Goal: Task Accomplishment & Management: Manage account settings

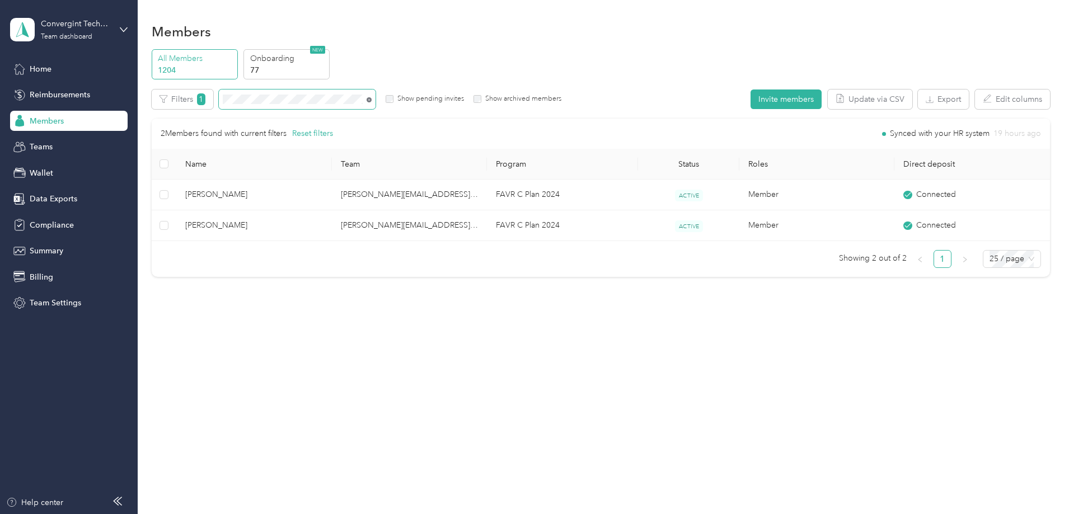
click at [372, 97] on icon at bounding box center [369, 99] width 5 height 5
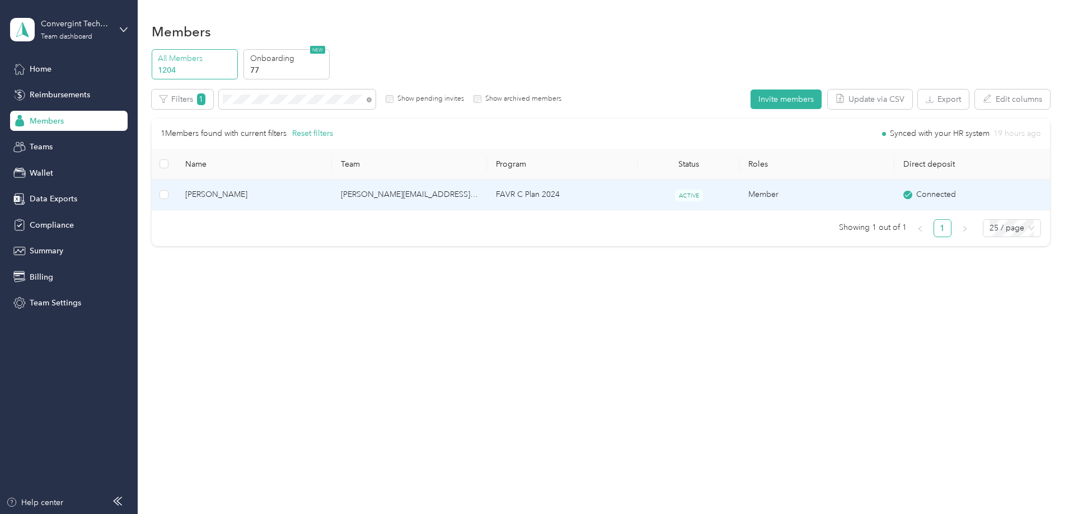
click at [518, 197] on td "FAVR C Plan 2024" at bounding box center [562, 195] width 151 height 31
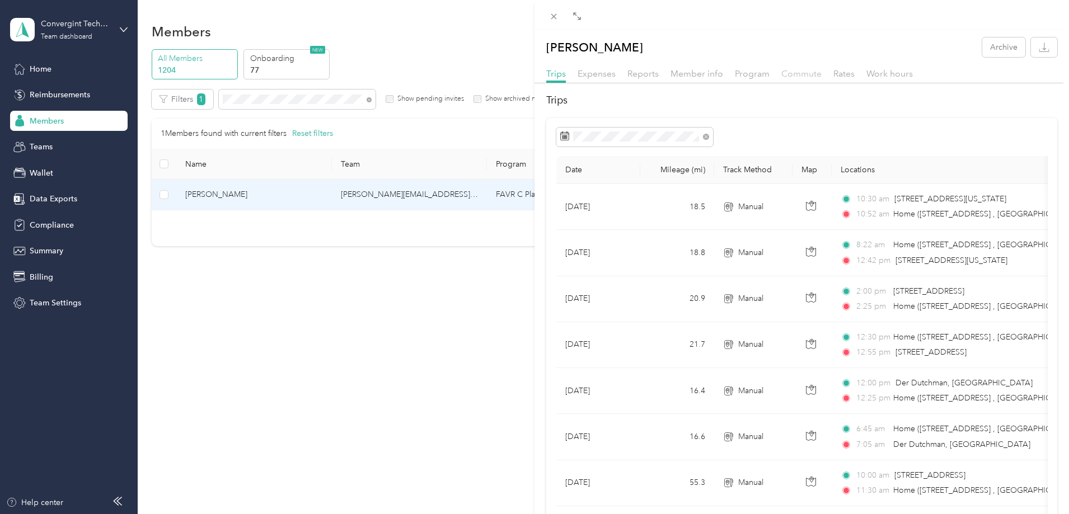
click at [795, 74] on span "Commute" at bounding box center [801, 73] width 40 height 11
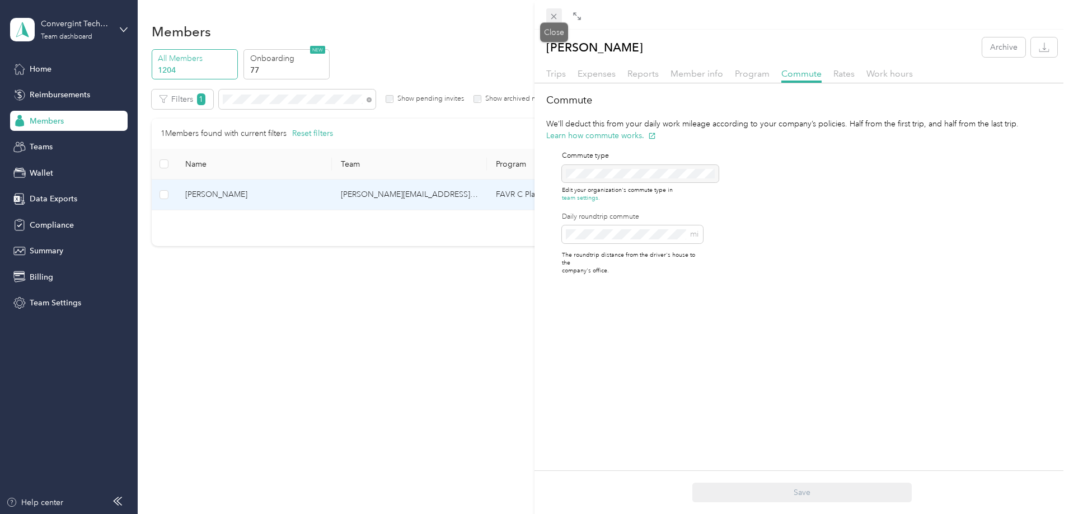
click at [555, 14] on icon at bounding box center [554, 17] width 10 height 10
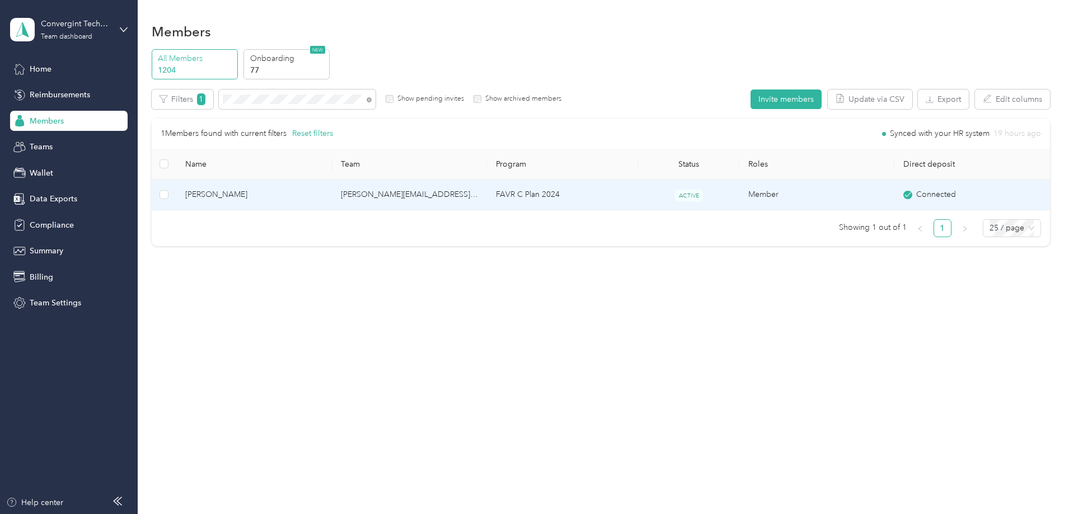
click at [624, 202] on td "FAVR C Plan 2024" at bounding box center [562, 195] width 151 height 31
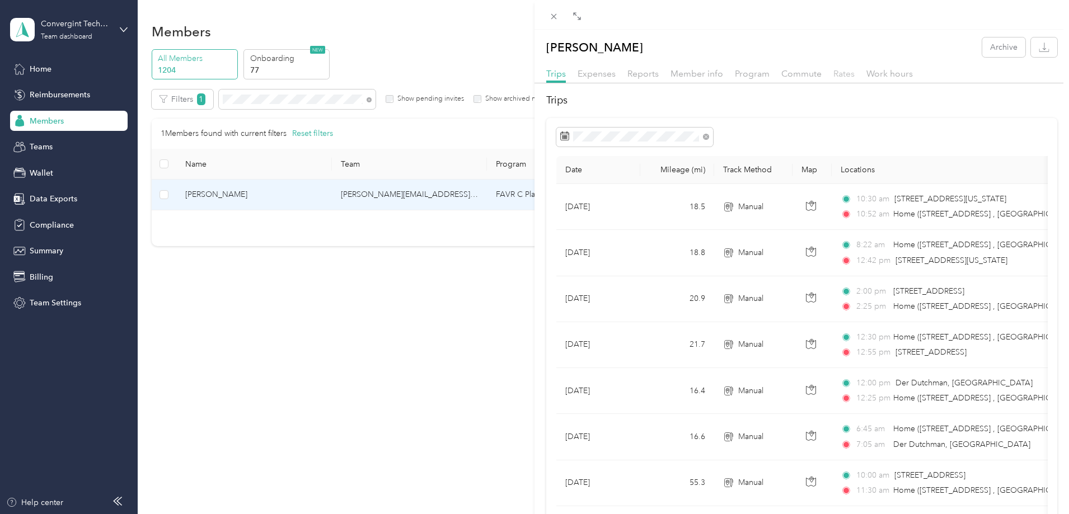
click at [837, 74] on span "Rates" at bounding box center [843, 73] width 21 height 11
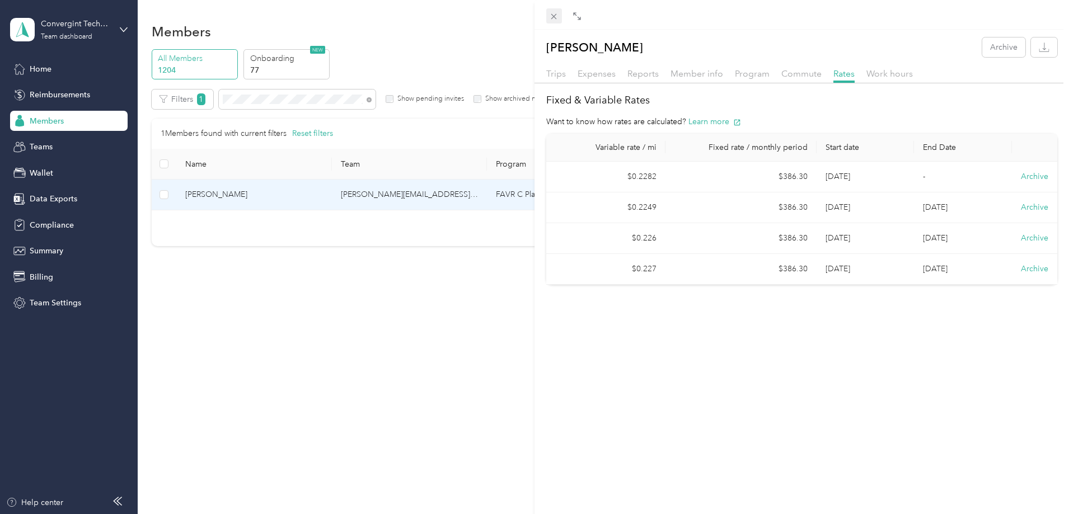
click at [555, 15] on icon at bounding box center [554, 17] width 10 height 10
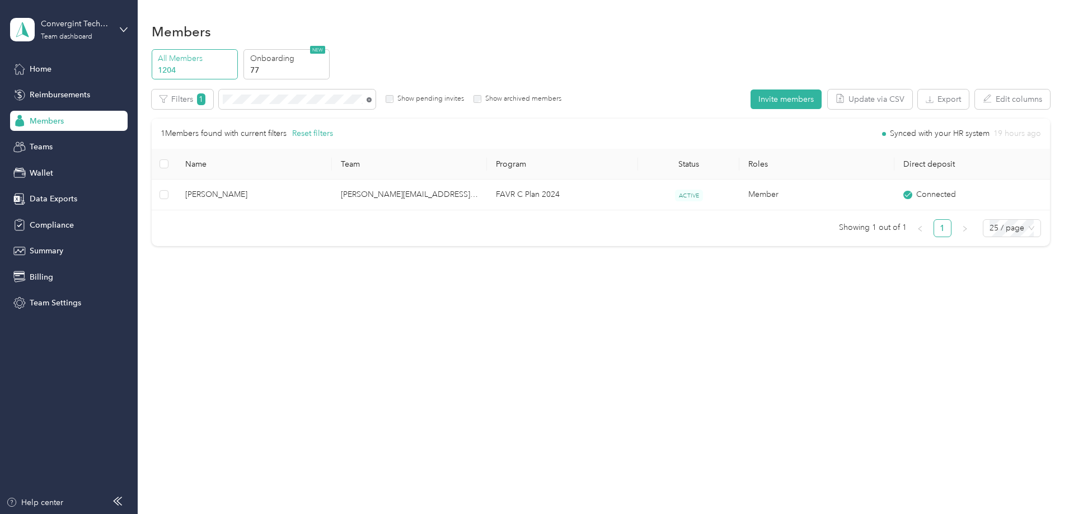
click at [372, 99] on icon at bounding box center [369, 99] width 5 height 5
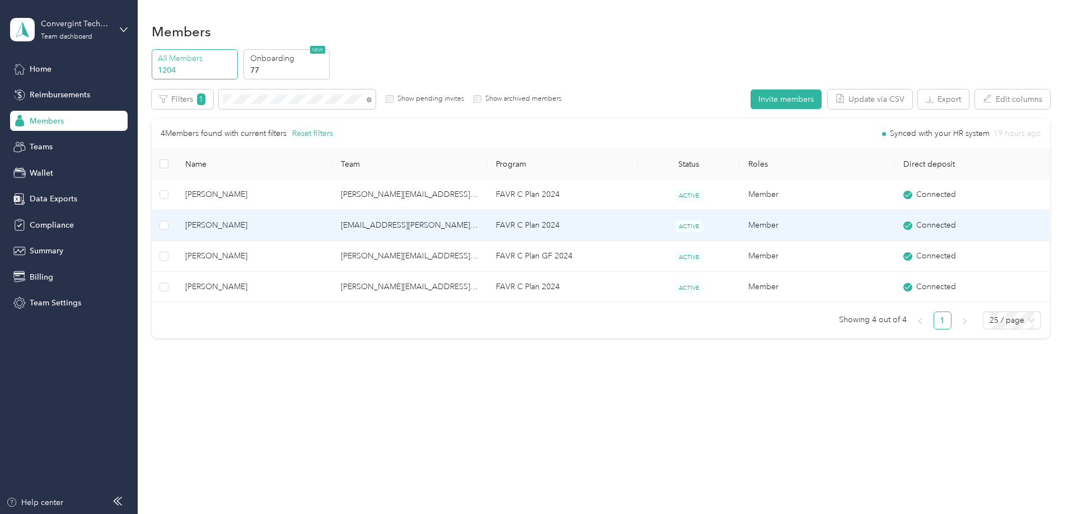
click at [308, 227] on span "[PERSON_NAME]" at bounding box center [253, 225] width 137 height 12
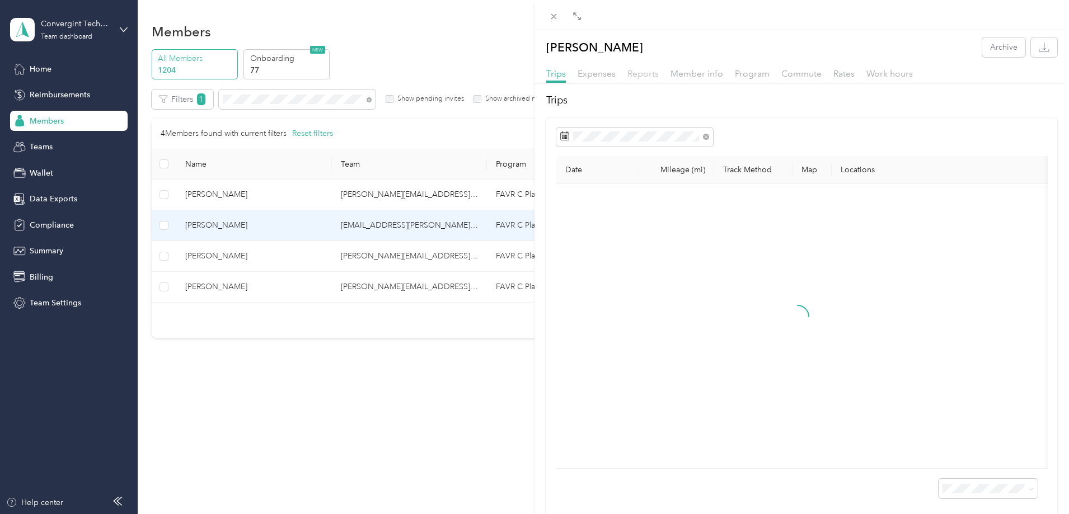
click at [648, 73] on span "Reports" at bounding box center [643, 73] width 31 height 11
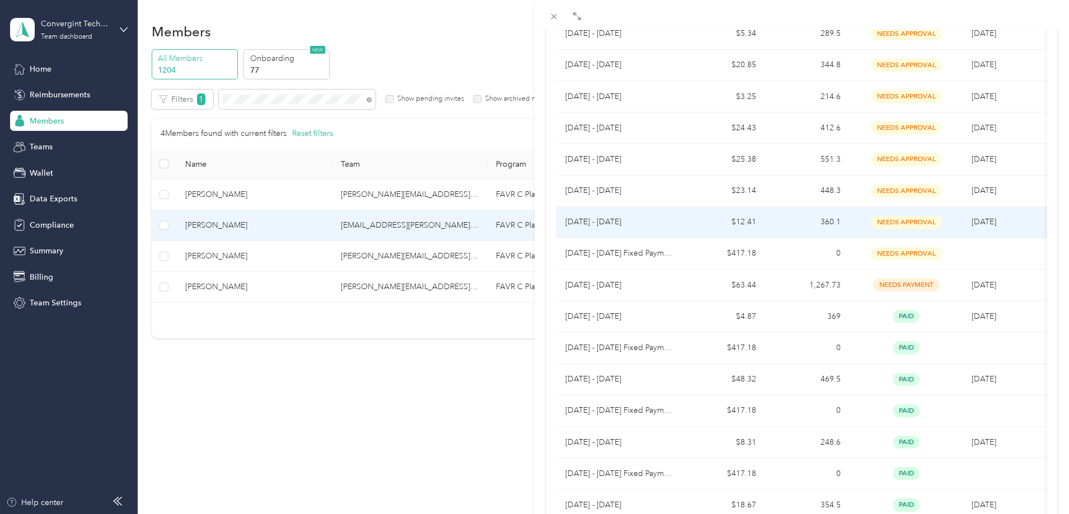
scroll to position [56, 0]
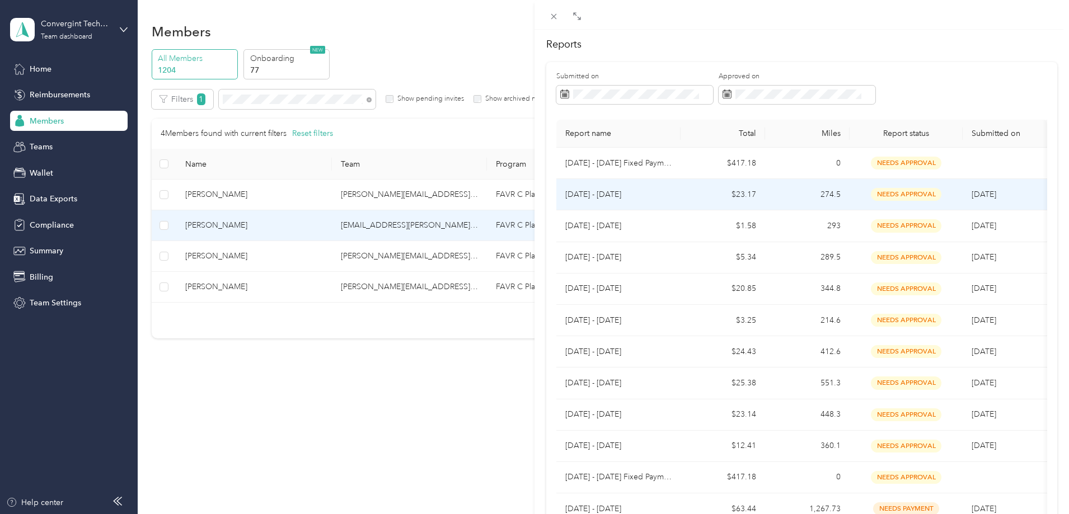
click at [629, 199] on p "[DATE] - [DATE]" at bounding box center [618, 195] width 106 height 12
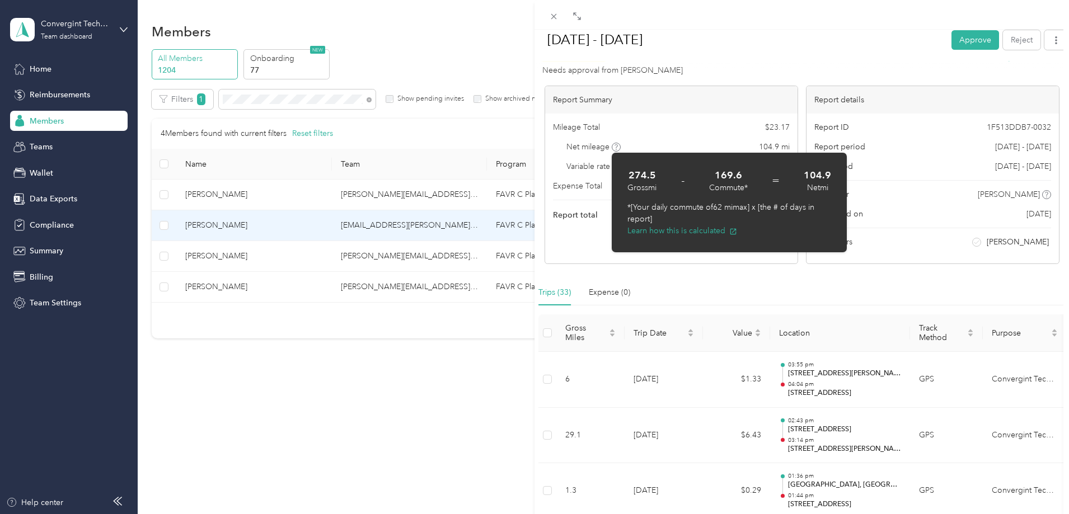
click at [616, 151] on span at bounding box center [616, 147] width 9 height 9
click at [555, 12] on icon at bounding box center [554, 17] width 10 height 10
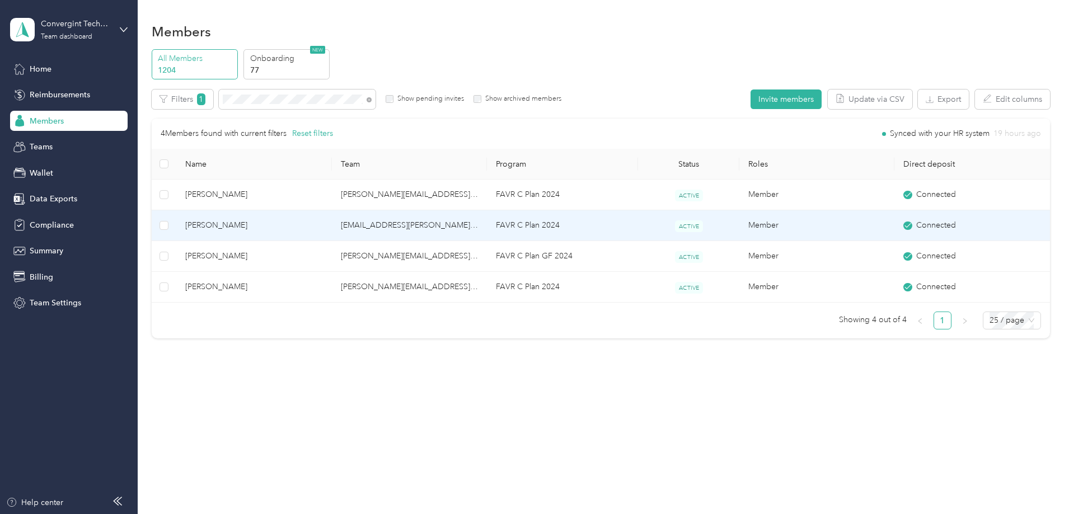
click at [436, 226] on td "[EMAIL_ADDRESS][PERSON_NAME][DOMAIN_NAME]" at bounding box center [409, 225] width 155 height 31
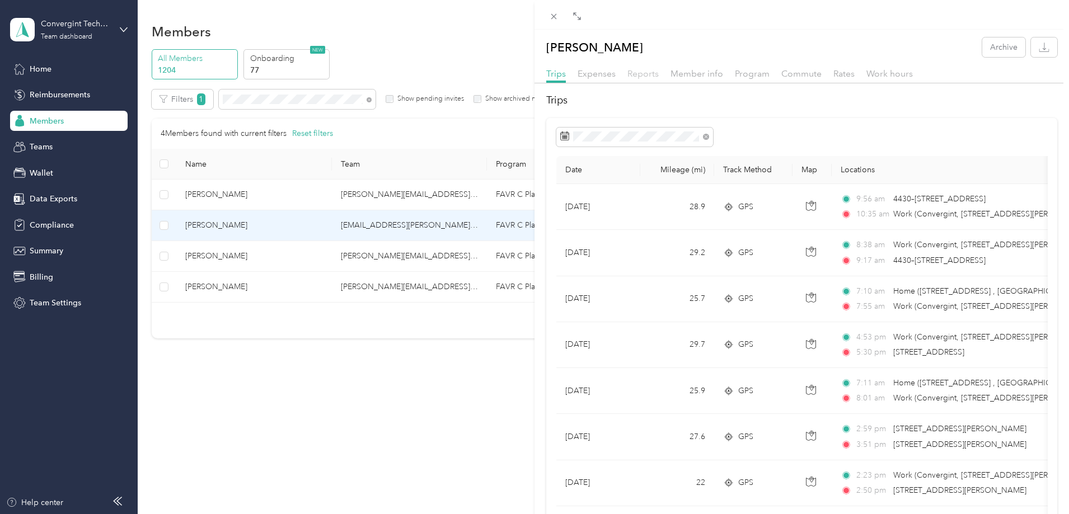
click at [644, 76] on span "Reports" at bounding box center [643, 73] width 31 height 11
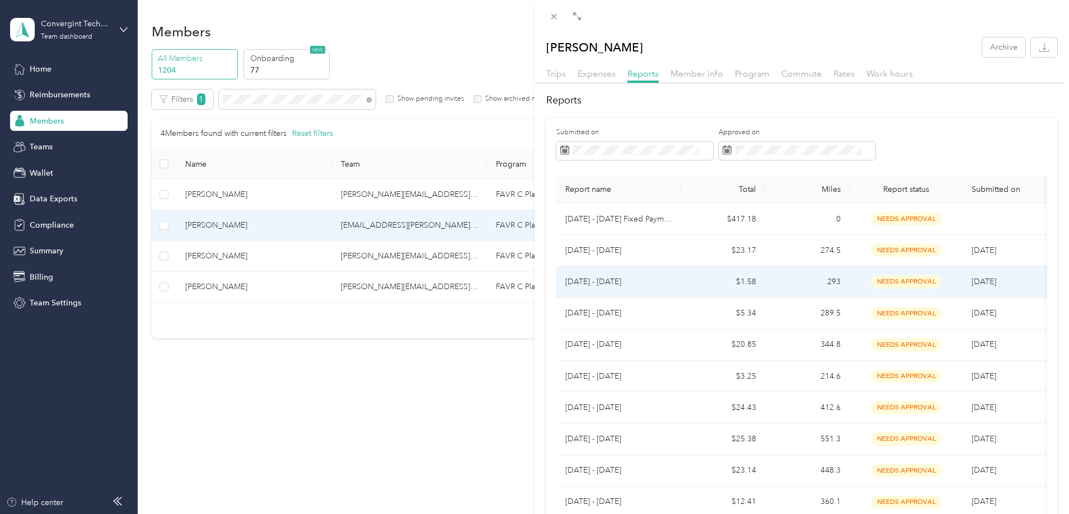
click at [631, 292] on td "[DATE] - [DATE]" at bounding box center [618, 281] width 124 height 31
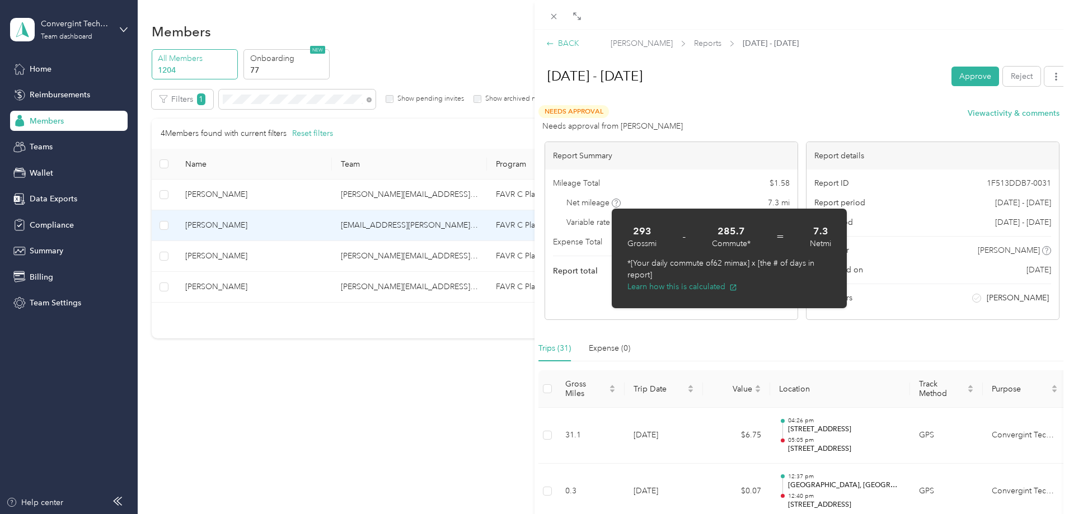
click at [564, 40] on div "BACK" at bounding box center [562, 44] width 33 height 12
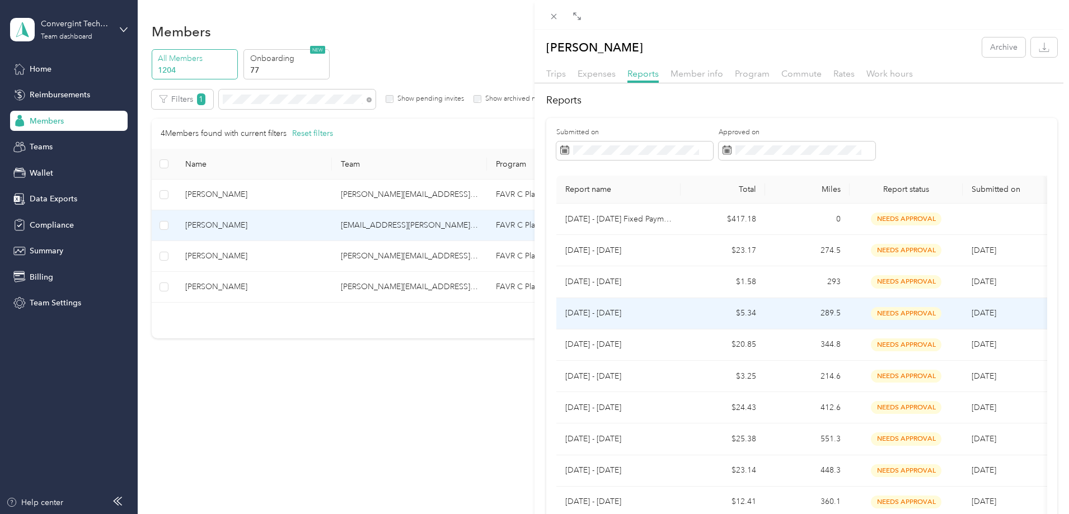
click at [676, 319] on td "[DATE] - [DATE]" at bounding box center [618, 313] width 124 height 31
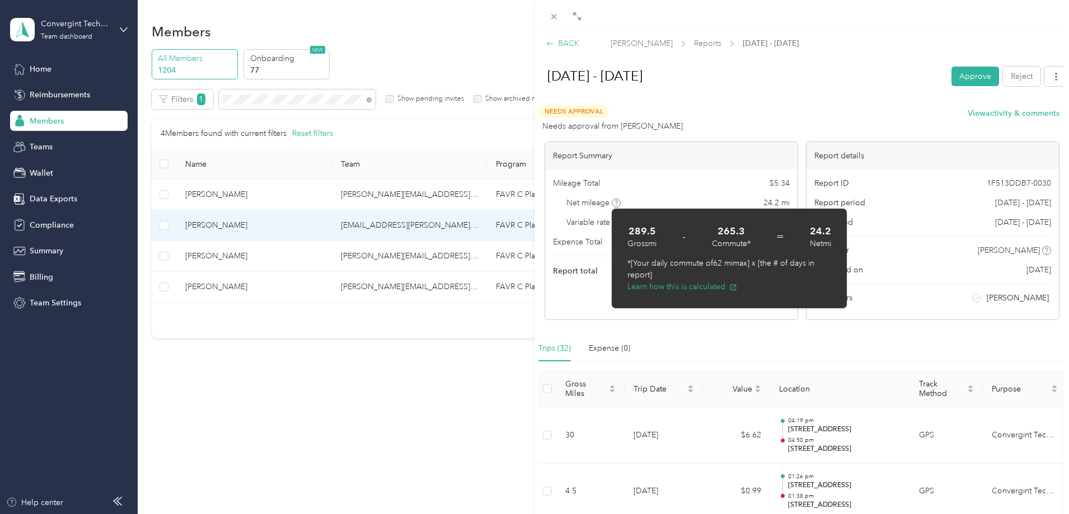
click at [573, 39] on div "BACK" at bounding box center [562, 44] width 33 height 12
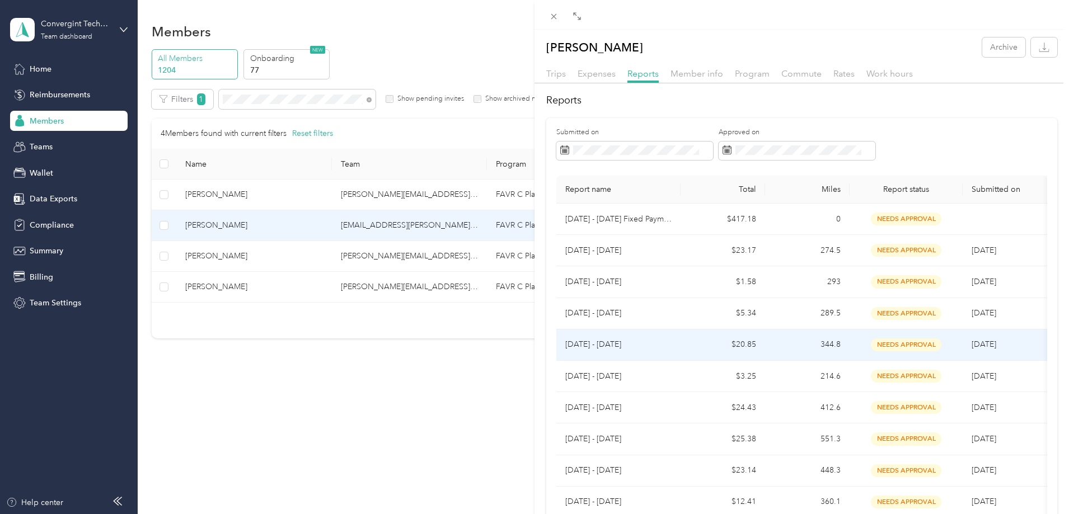
click at [616, 346] on p "[DATE] - [DATE]" at bounding box center [618, 345] width 106 height 12
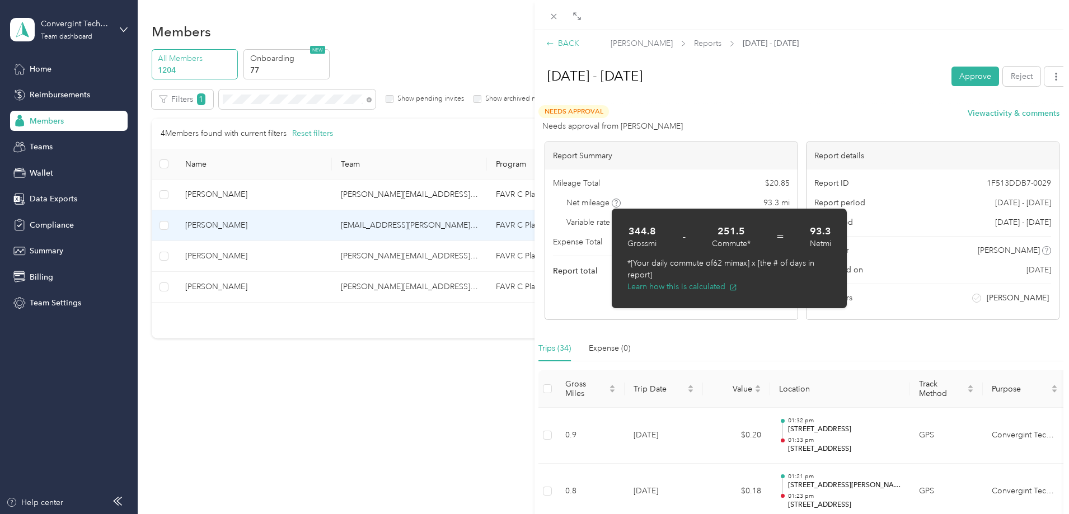
click at [563, 46] on div "BACK" at bounding box center [562, 44] width 33 height 12
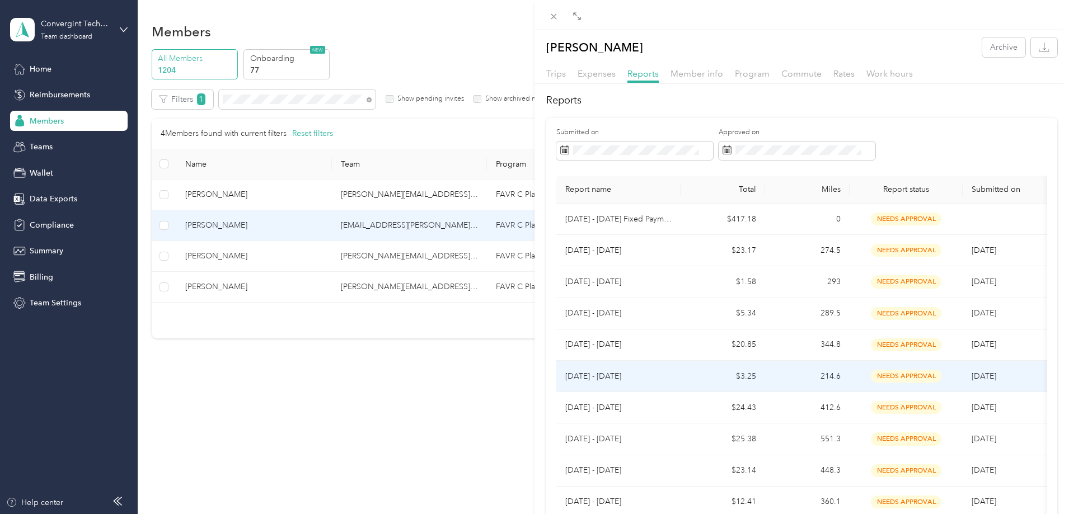
click at [605, 377] on p "[DATE] - [DATE]" at bounding box center [618, 377] width 106 height 12
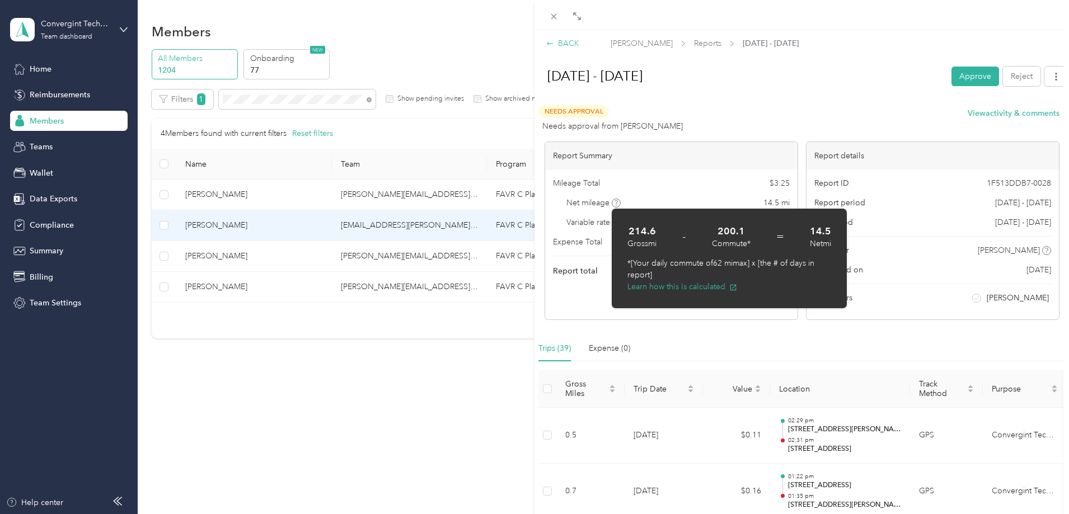
click at [569, 44] on div "BACK" at bounding box center [562, 44] width 33 height 12
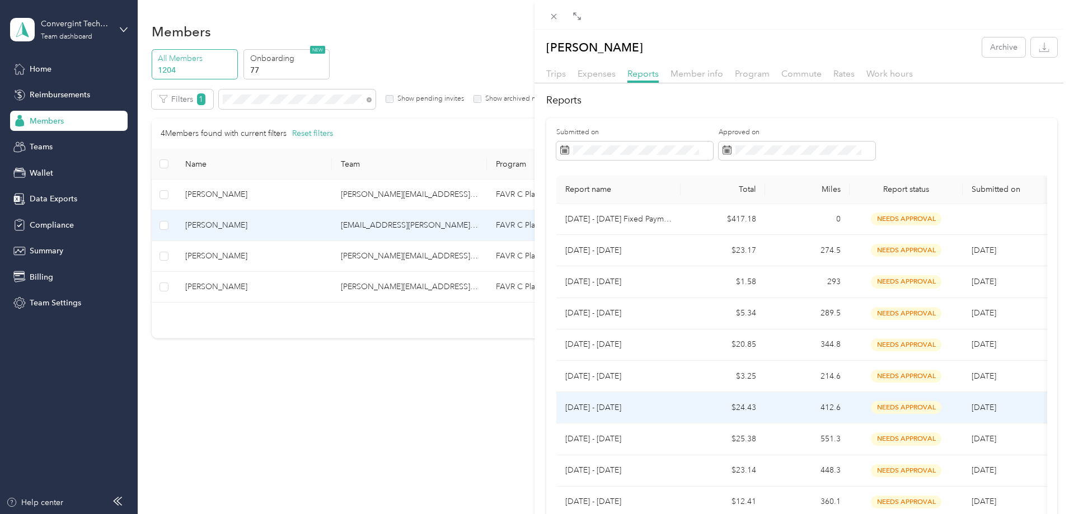
click at [632, 408] on p "[DATE] - [DATE]" at bounding box center [618, 408] width 106 height 12
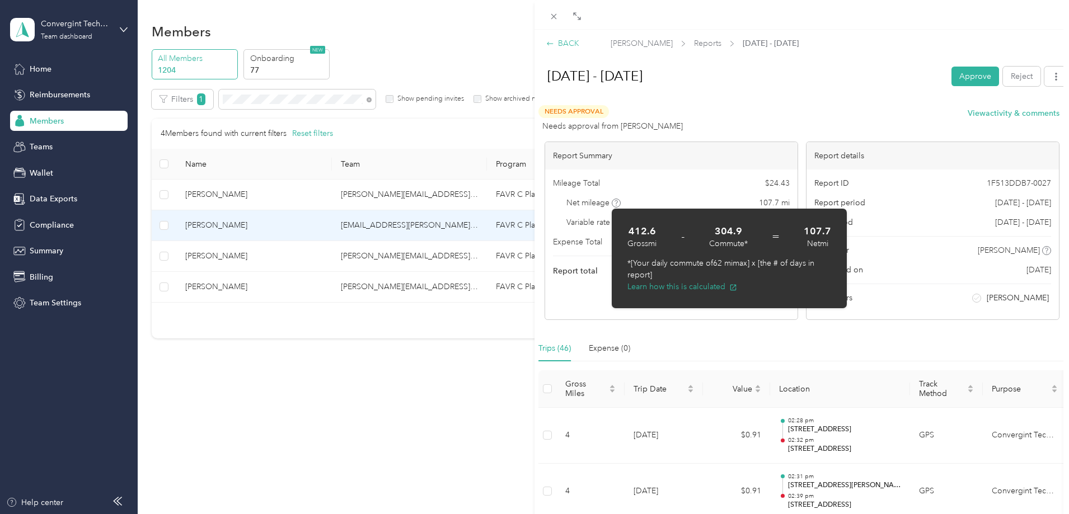
click at [568, 43] on div "BACK" at bounding box center [562, 44] width 33 height 12
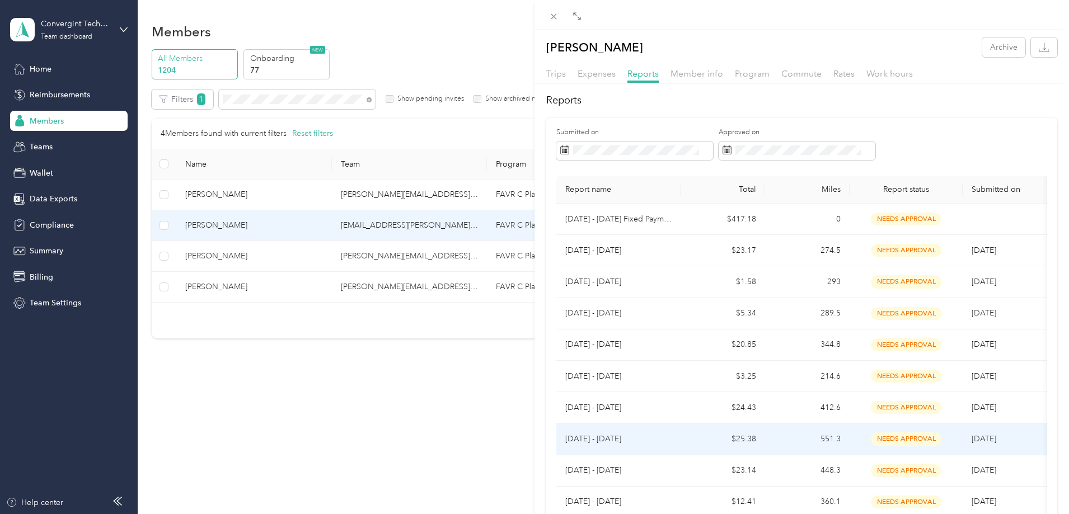
click at [638, 438] on p "[DATE] - [DATE]" at bounding box center [618, 439] width 106 height 12
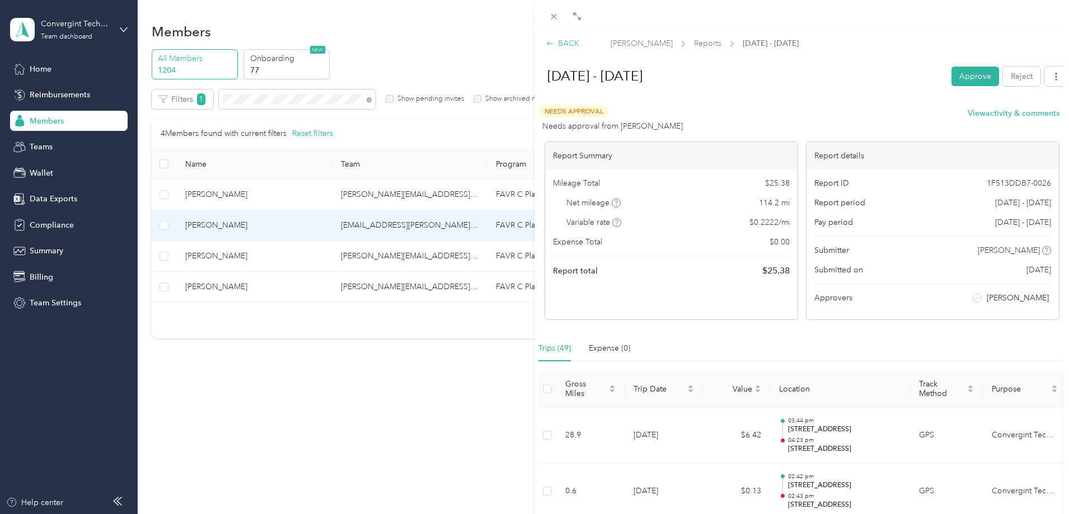
click at [560, 43] on div "BACK" at bounding box center [562, 44] width 33 height 12
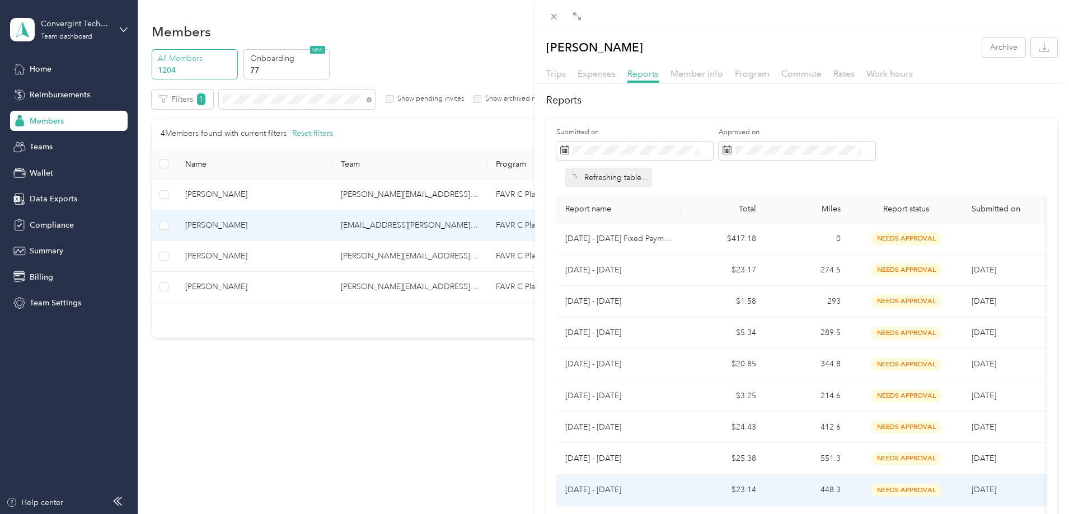
scroll to position [56, 0]
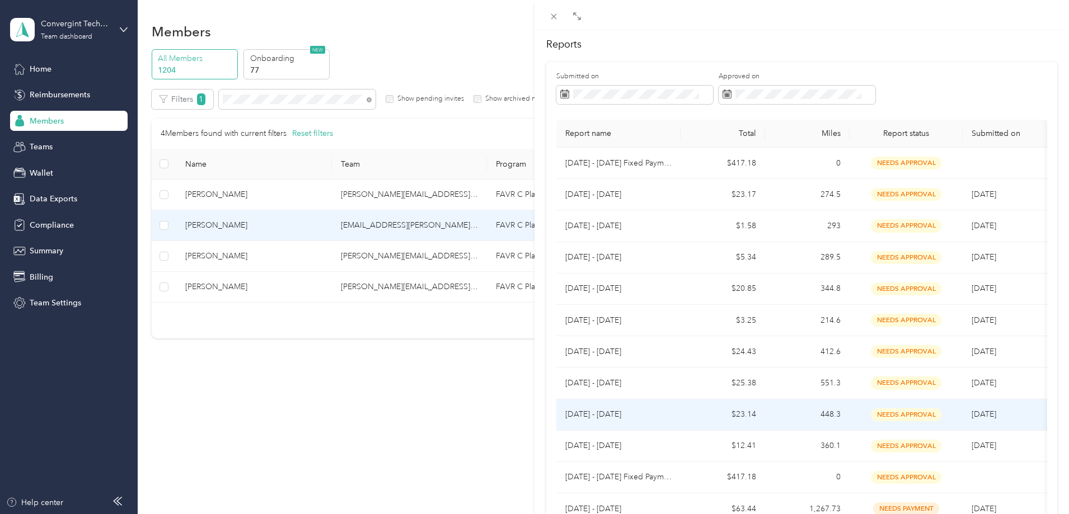
click at [591, 415] on p "[DATE] - [DATE]" at bounding box center [618, 415] width 106 height 12
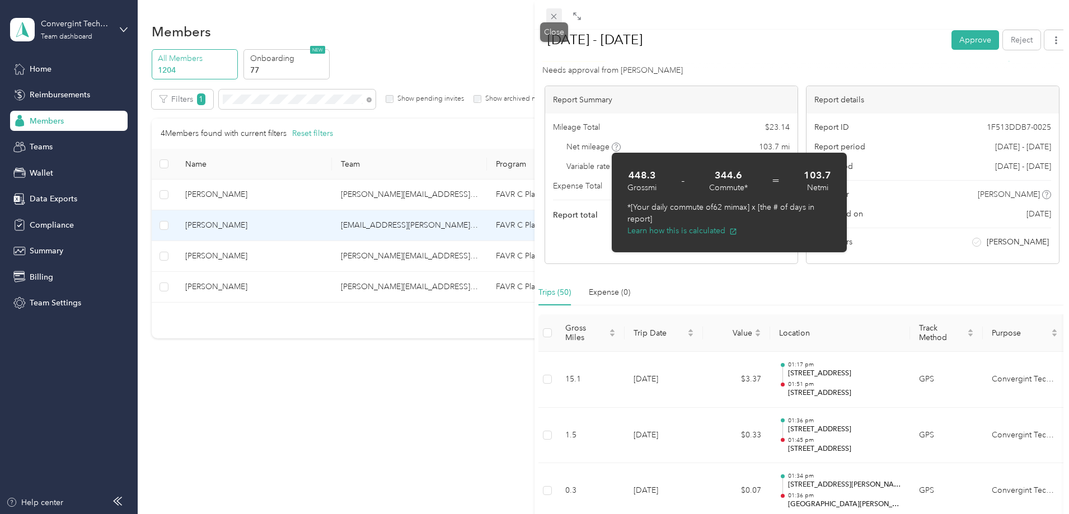
click at [554, 16] on icon at bounding box center [554, 17] width 6 height 6
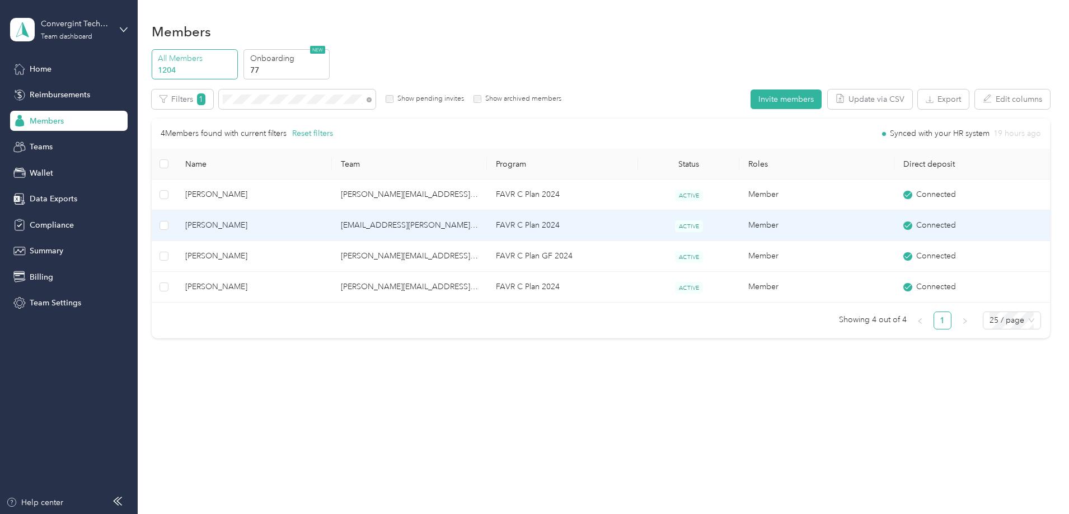
click at [418, 232] on td "[EMAIL_ADDRESS][PERSON_NAME][DOMAIN_NAME]" at bounding box center [409, 225] width 155 height 31
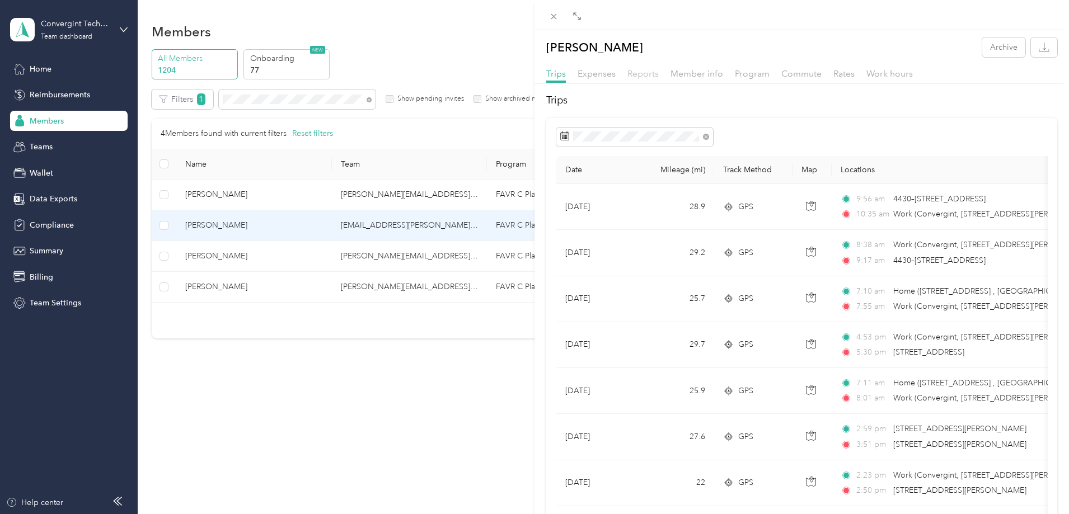
click at [650, 77] on span "Reports" at bounding box center [643, 73] width 31 height 11
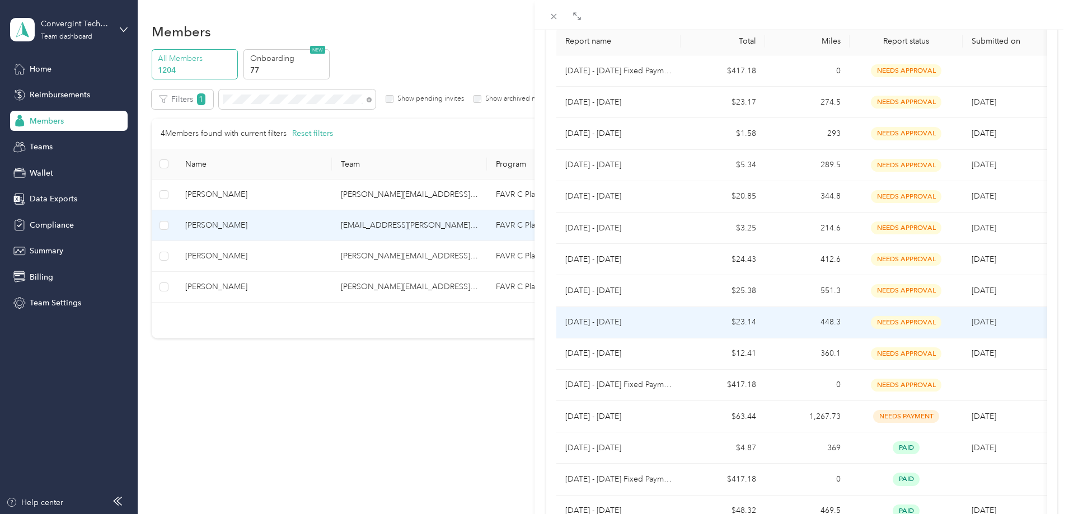
scroll to position [148, 0]
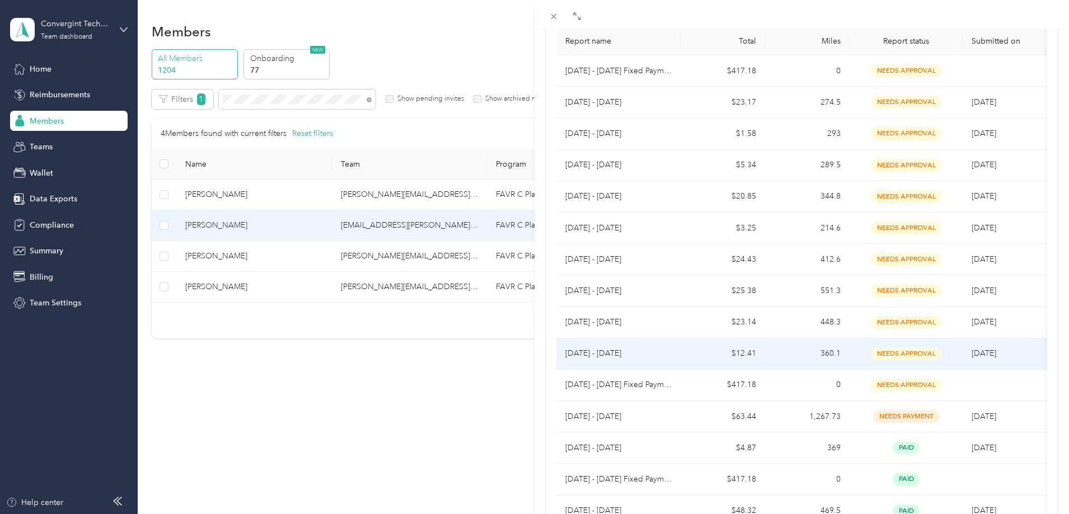
click at [722, 348] on td "$12.41" at bounding box center [723, 354] width 85 height 31
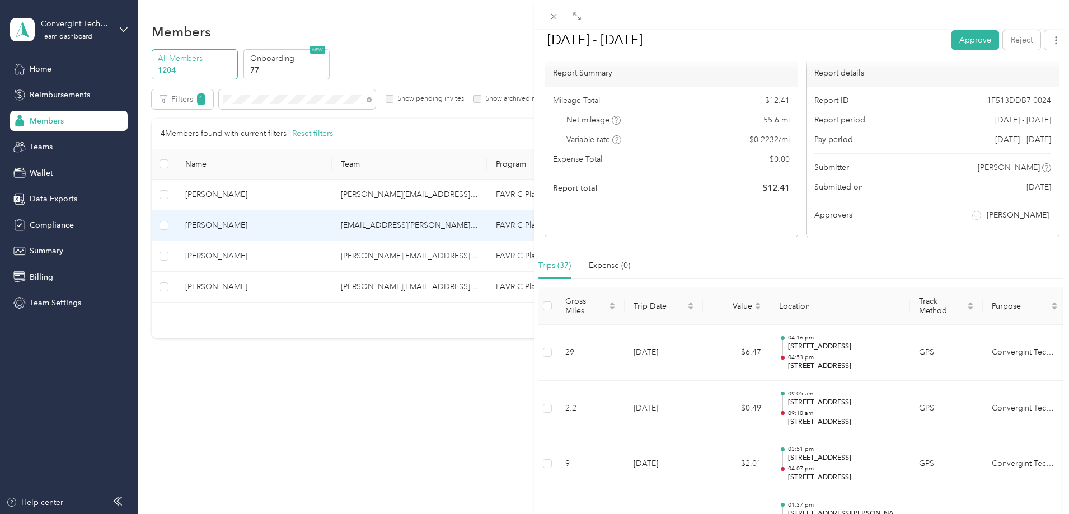
scroll to position [0, 0]
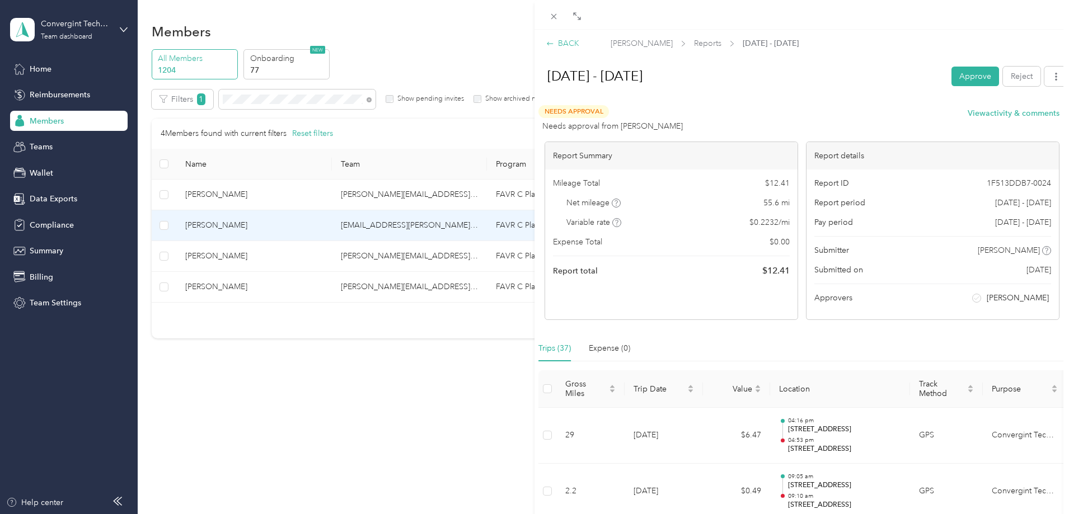
click at [570, 45] on div "BACK" at bounding box center [562, 44] width 33 height 12
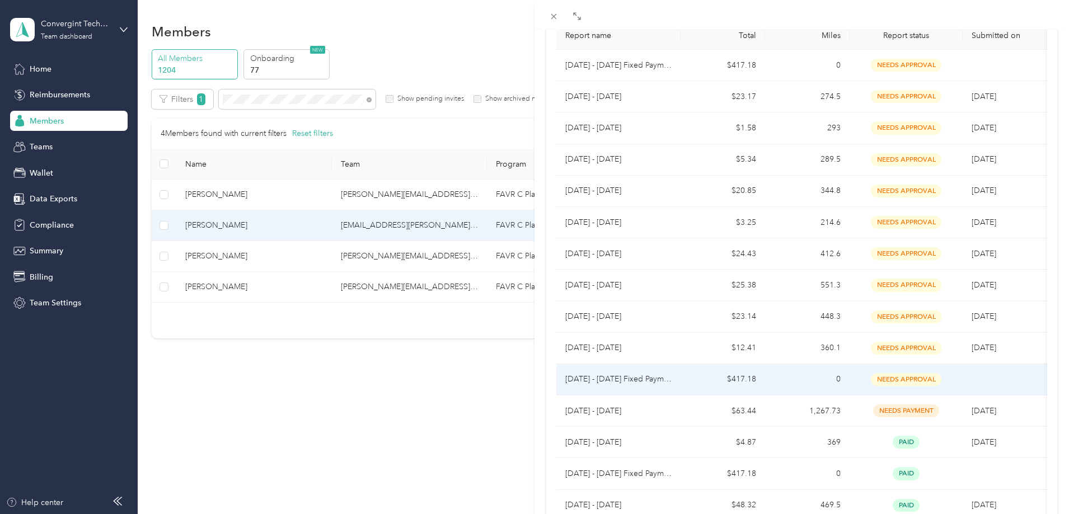
scroll to position [168, 0]
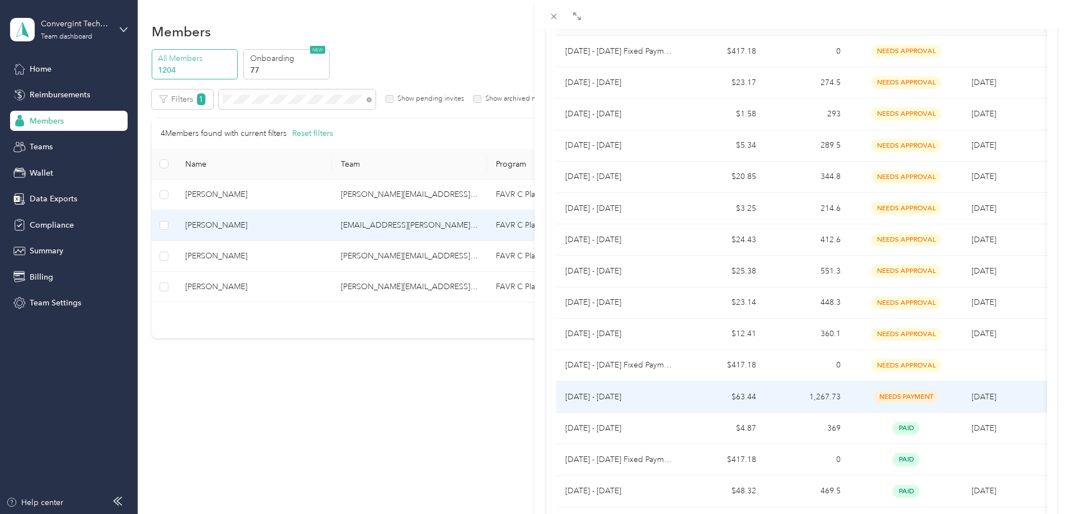
click at [588, 397] on p "[DATE] - [DATE]" at bounding box center [618, 397] width 106 height 12
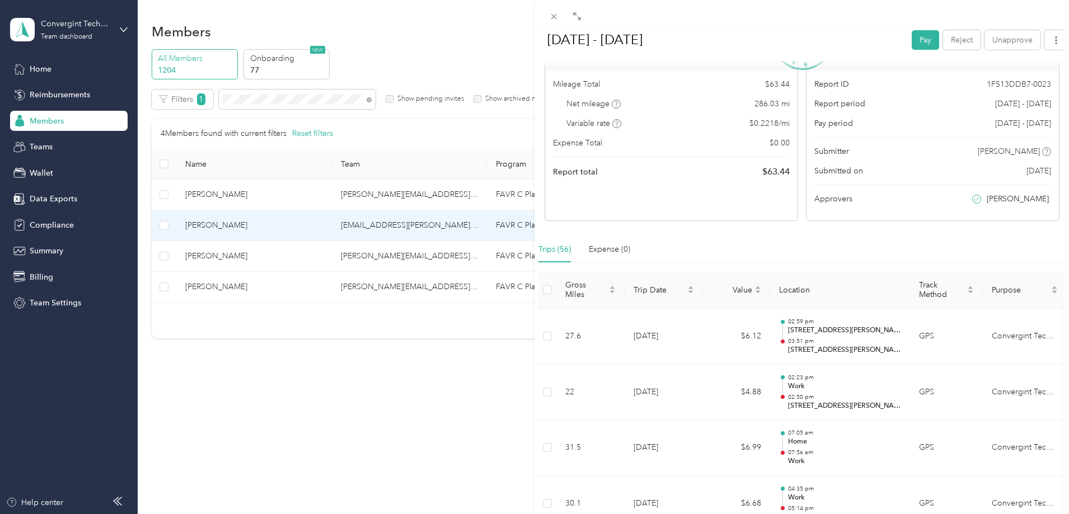
scroll to position [0, 0]
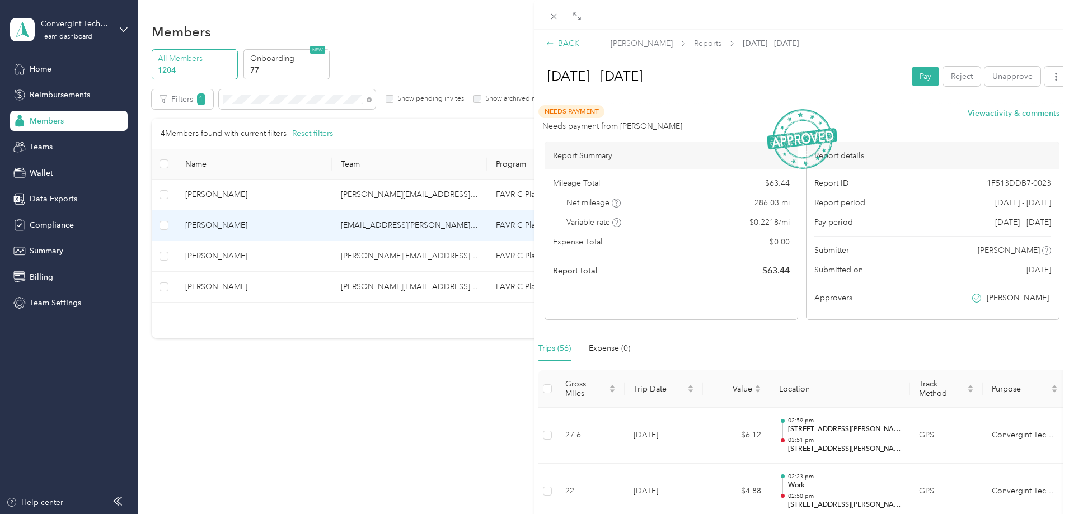
click at [571, 44] on div "BACK" at bounding box center [562, 44] width 33 height 12
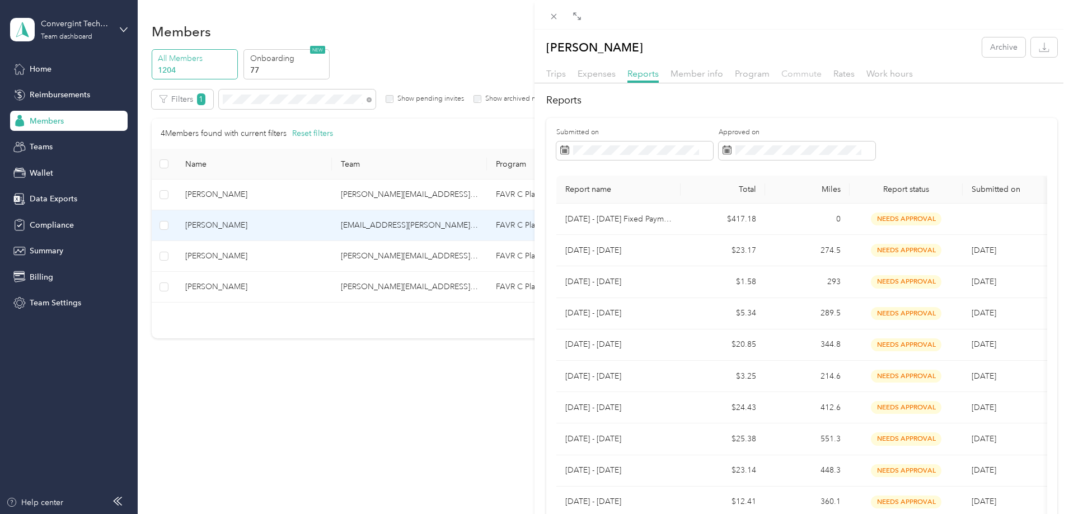
click at [803, 74] on span "Commute" at bounding box center [801, 73] width 40 height 11
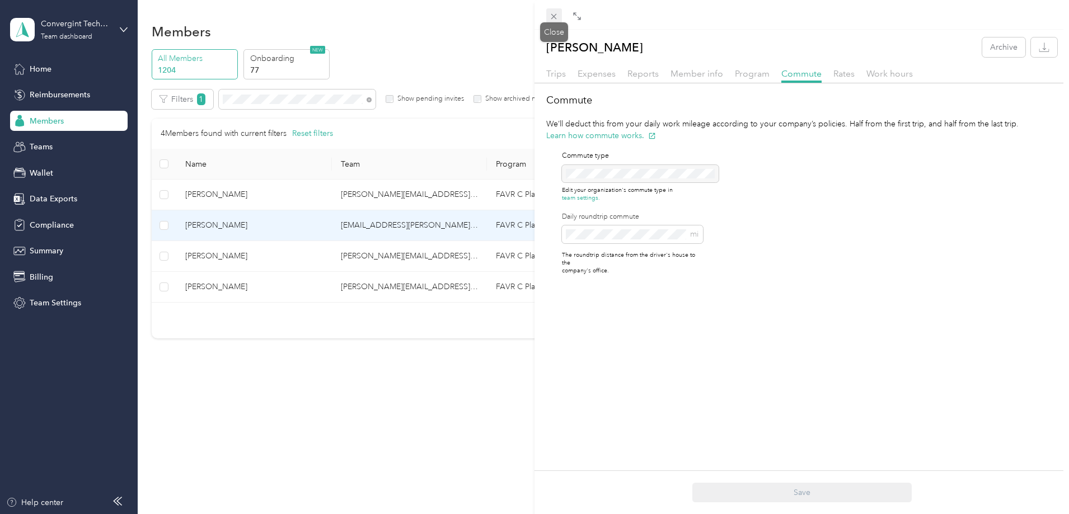
click at [552, 15] on icon at bounding box center [554, 17] width 6 height 6
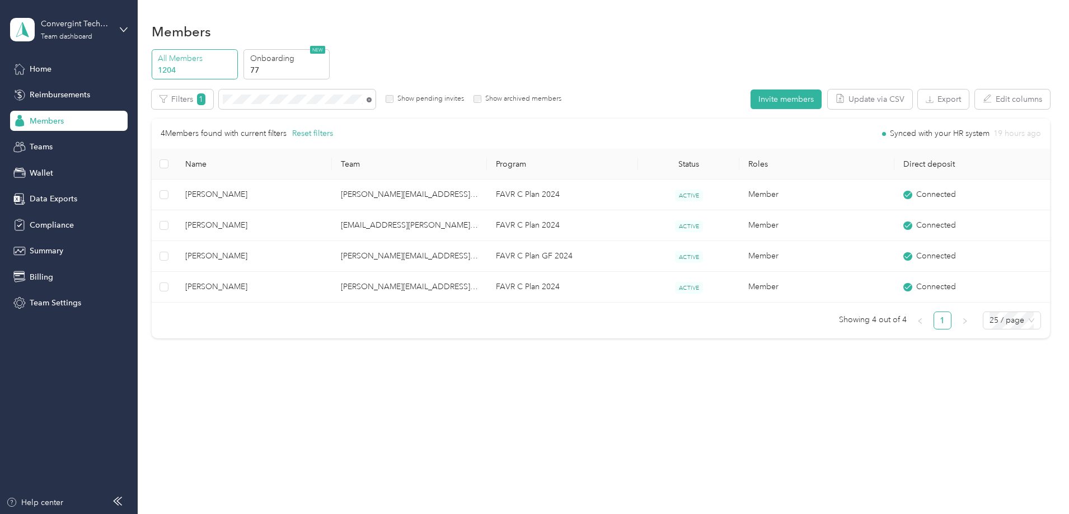
click at [372, 99] on icon at bounding box center [369, 99] width 5 height 5
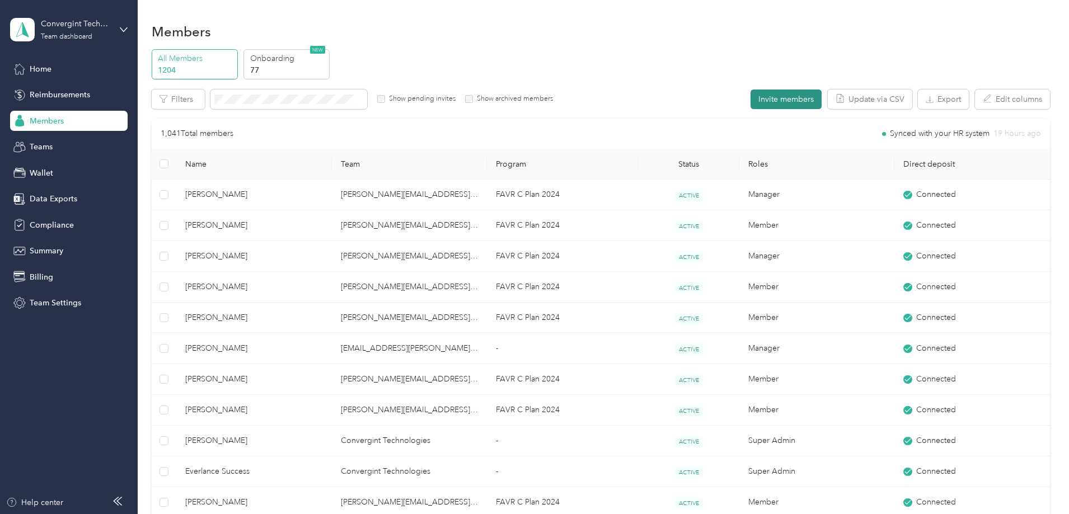
click at [751, 96] on button "Invite members" at bounding box center [786, 100] width 71 height 20
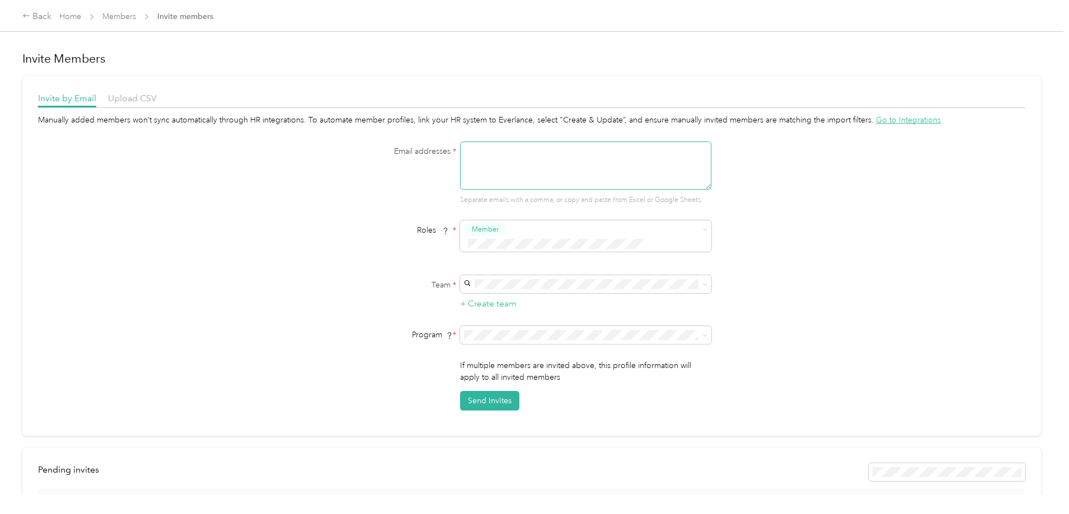
click at [469, 162] on textarea at bounding box center [585, 166] width 251 height 48
type textarea "[PERSON_NAME][EMAIL_ADDRESS][PERSON_NAME][DOMAIN_NAME]"
type button "2367932af82246a98c1b1502f22b7d52"
click at [873, 279] on div "Manually added members won’t sync automatically through HR integrations. To aut…" at bounding box center [531, 262] width 987 height 297
click at [648, 270] on form "Email addresses * [PERSON_NAME][EMAIL_ADDRESS][PERSON_NAME][DOMAIN_NAME] Separa…" at bounding box center [531, 276] width 431 height 269
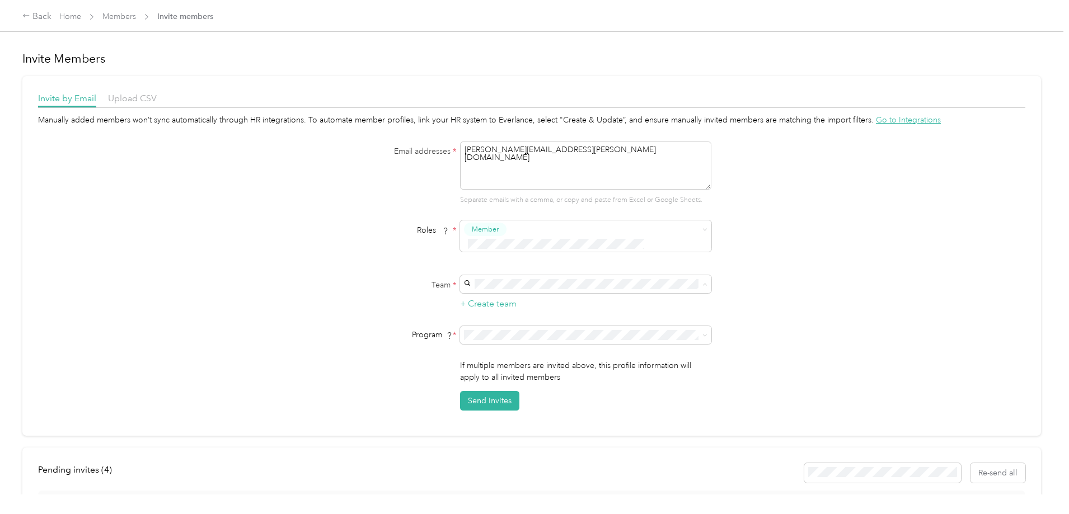
click at [526, 302] on span "[EMAIL_ADDRESS][DOMAIN_NAME]" at bounding box center [532, 302] width 132 height 10
click at [705, 335] on icon at bounding box center [704, 336] width 3 height 2
click at [535, 409] on span "FAVR C Plan 2024 (FAVR)" at bounding box center [511, 412] width 90 height 10
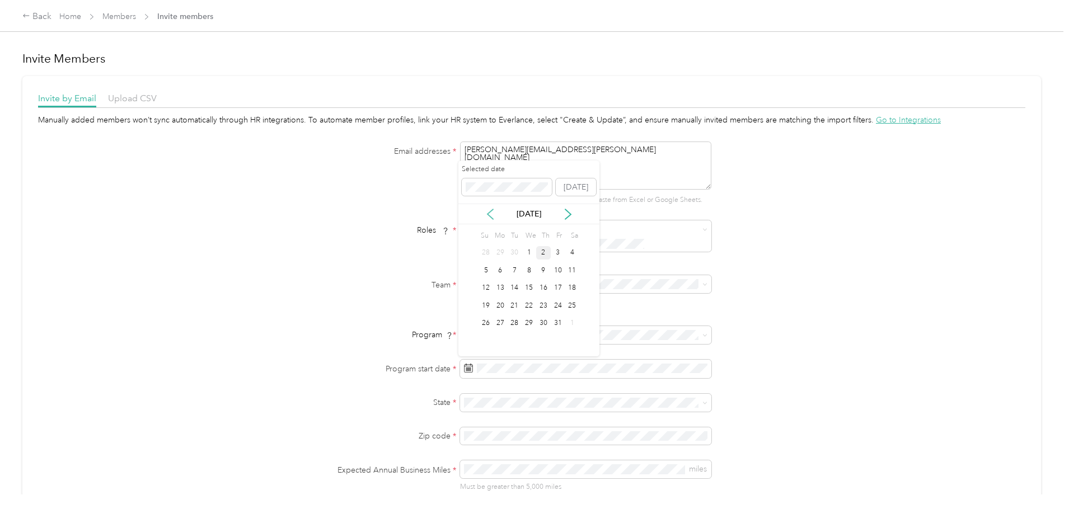
click at [492, 218] on icon at bounding box center [491, 214] width 6 height 10
click at [503, 308] on div "22" at bounding box center [500, 306] width 15 height 14
click at [475, 299] on span "VA" at bounding box center [471, 298] width 11 height 10
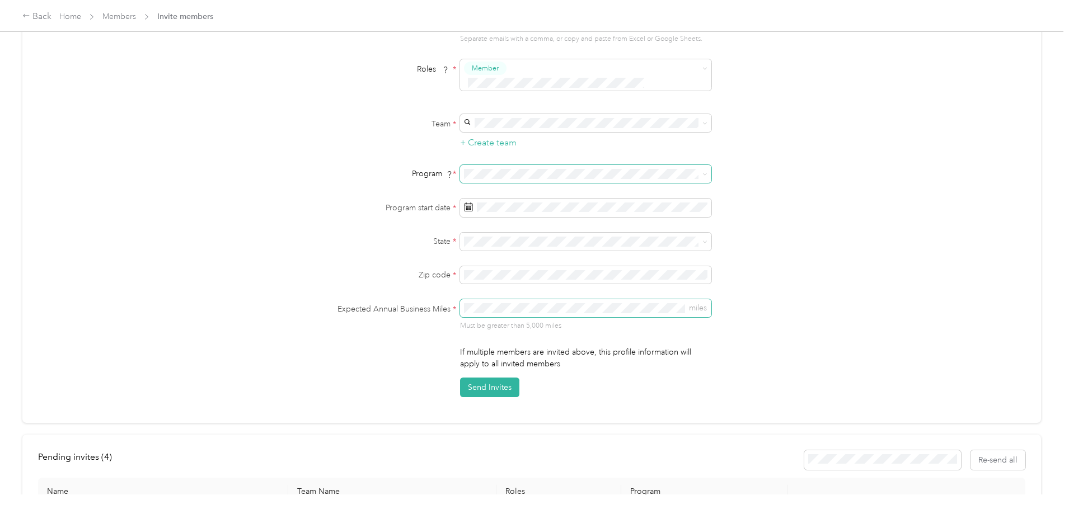
scroll to position [168, 0]
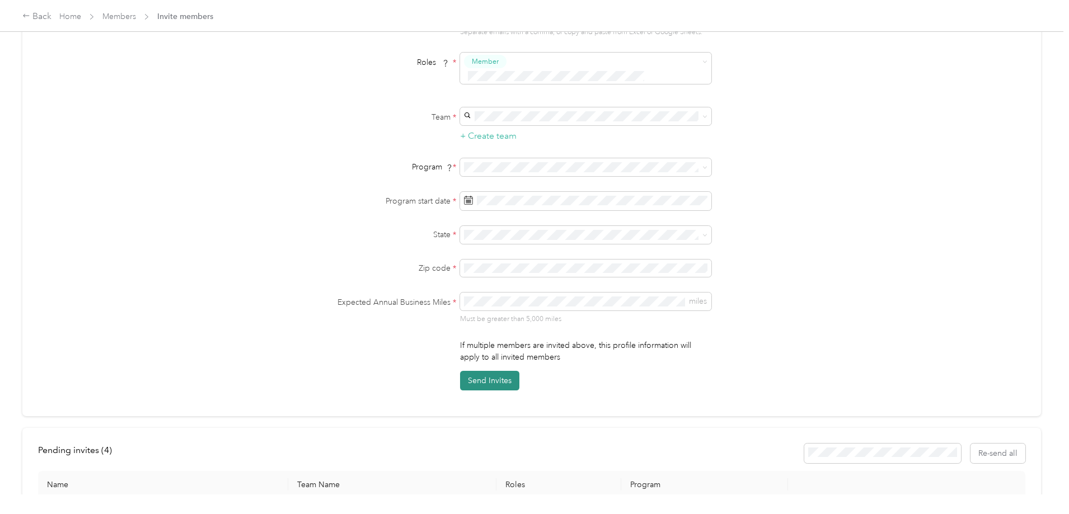
click at [483, 381] on button "Send Invites" at bounding box center [489, 381] width 59 height 20
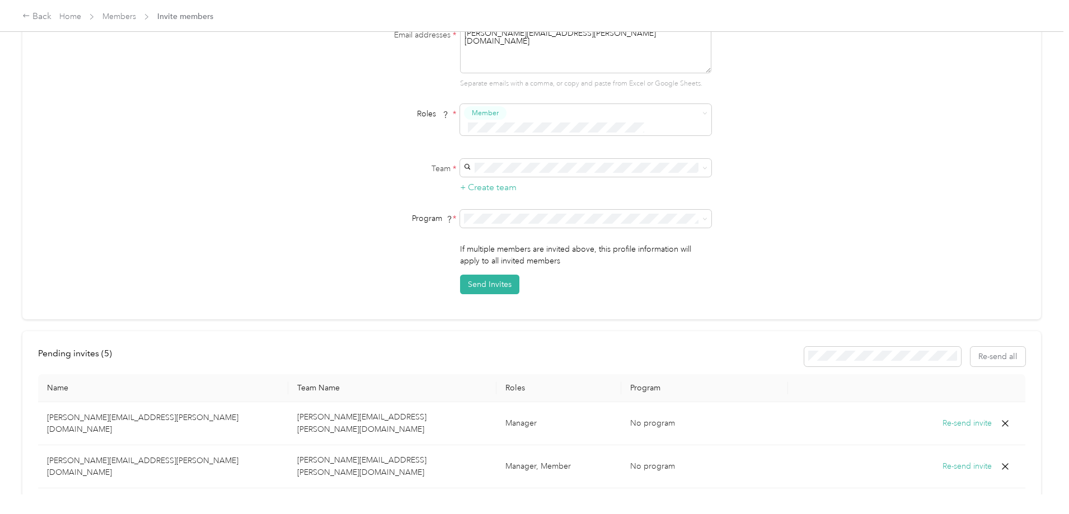
scroll to position [0, 0]
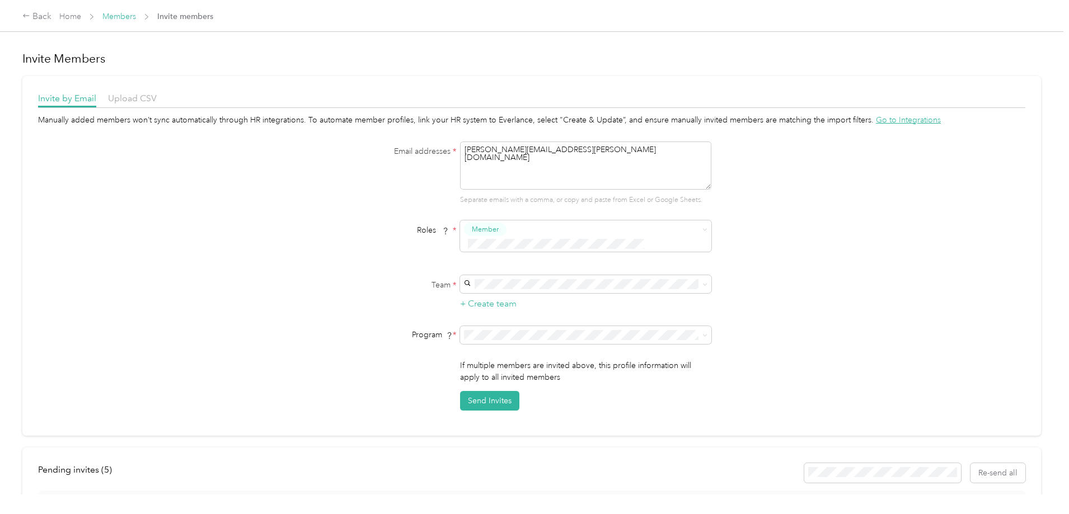
click at [136, 14] on link "Members" at bounding box center [119, 17] width 34 height 10
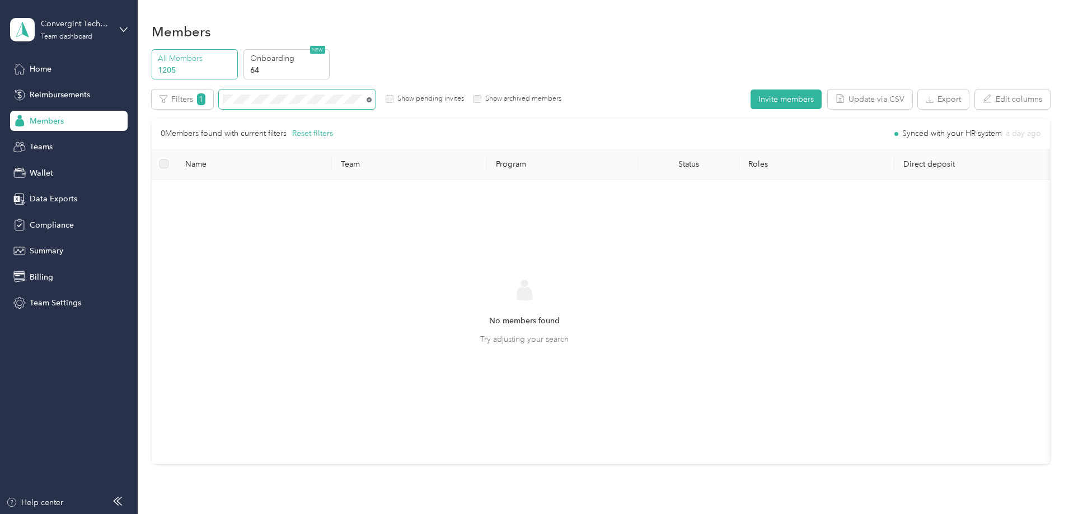
click at [372, 97] on icon at bounding box center [369, 99] width 5 height 5
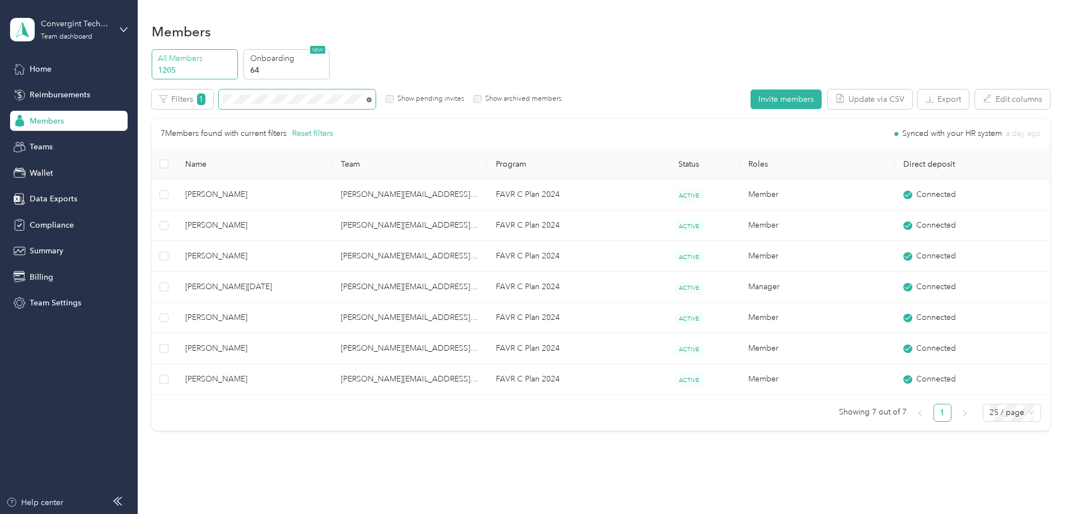
click at [372, 99] on icon at bounding box center [369, 99] width 5 height 5
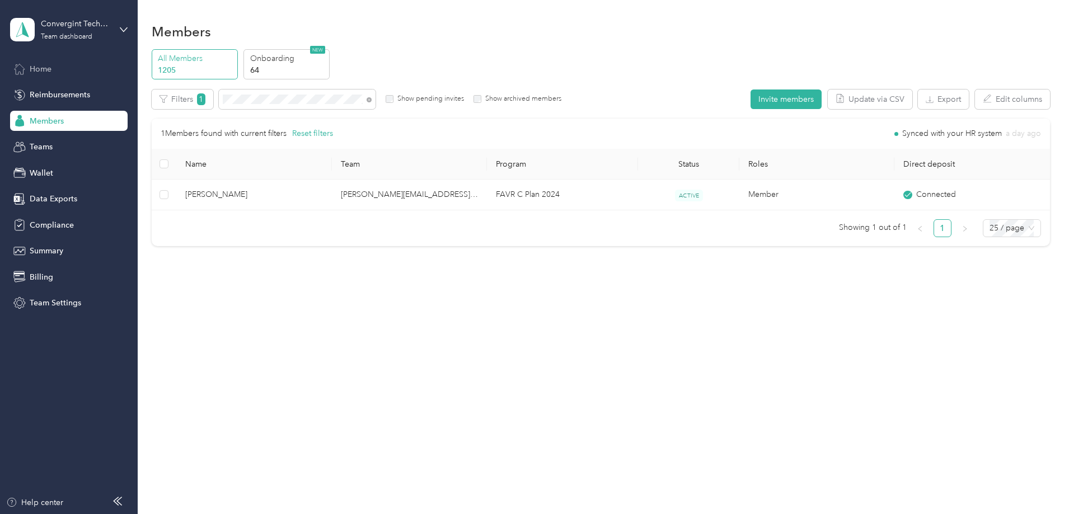
click at [42, 68] on span "Home" at bounding box center [41, 69] width 22 height 12
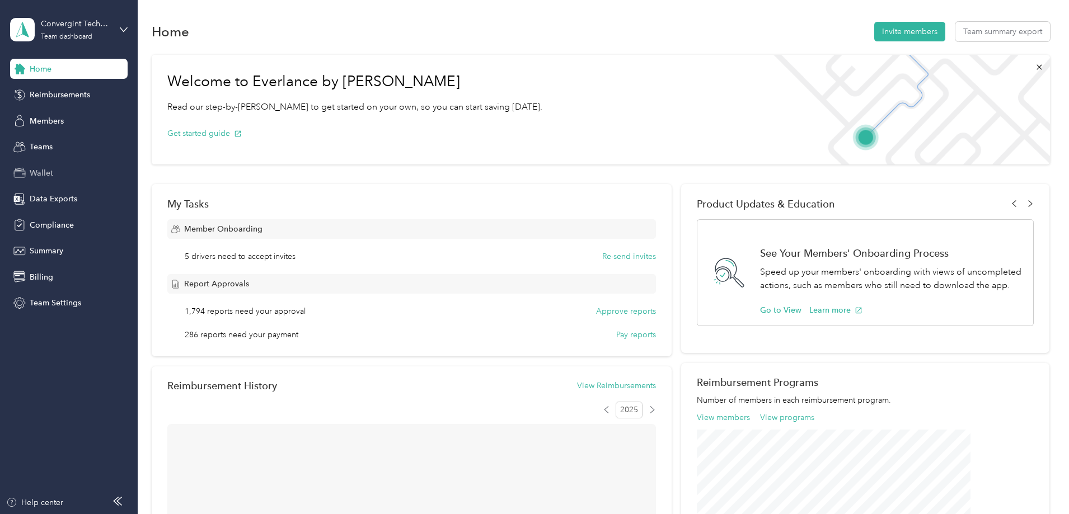
click at [44, 175] on span "Wallet" at bounding box center [42, 173] width 24 height 12
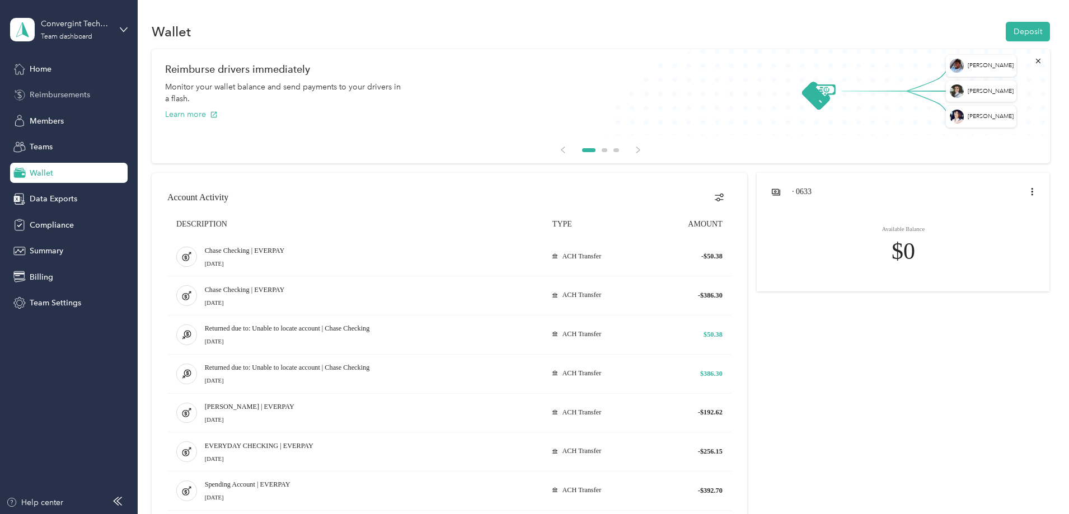
click at [69, 94] on span "Reimbursements" at bounding box center [60, 95] width 60 height 12
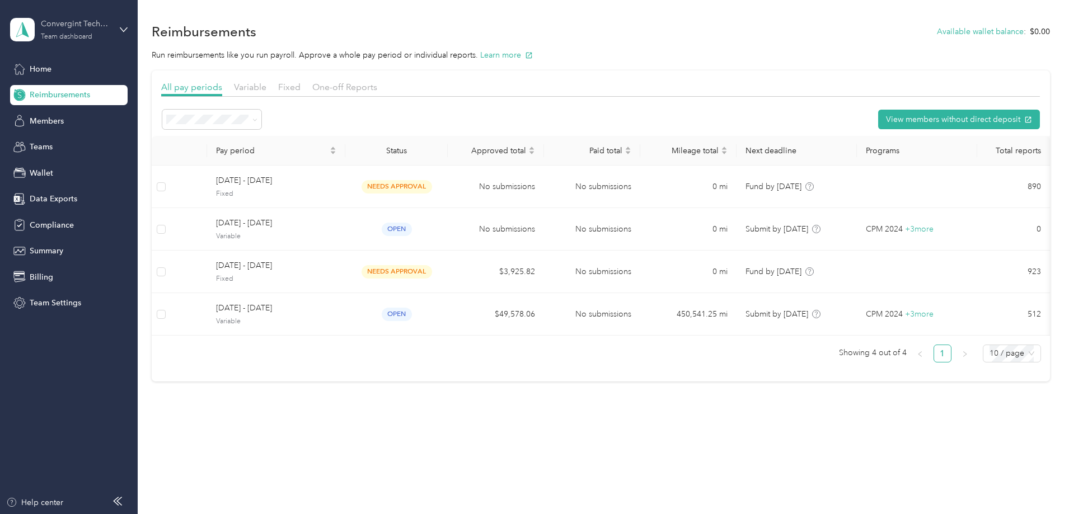
click at [87, 29] on div "Convergint Technologies" at bounding box center [76, 24] width 70 height 12
click at [61, 142] on div "Log out" at bounding box center [41, 143] width 43 height 12
